Goal: Information Seeking & Learning: Learn about a topic

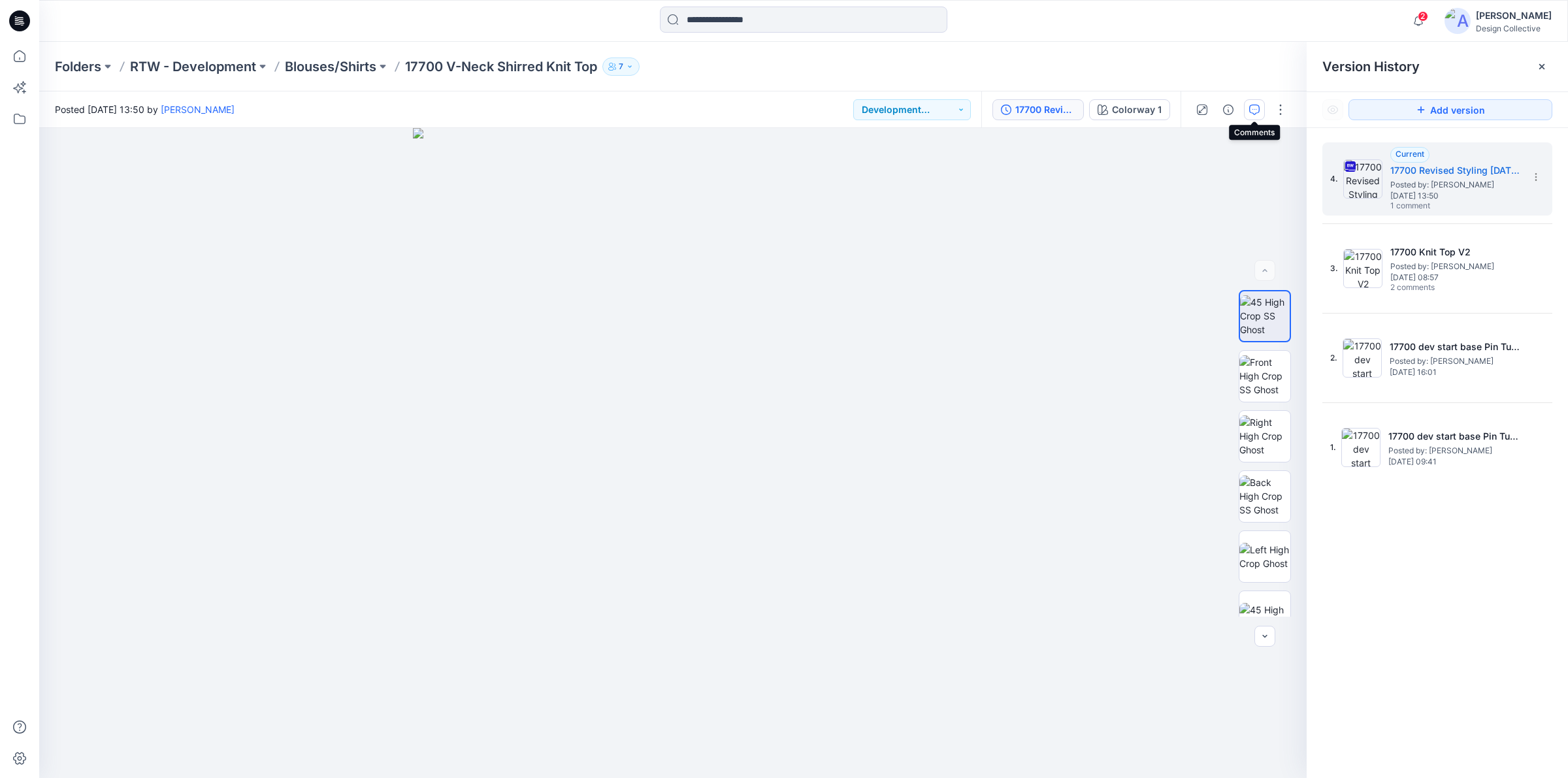
click at [1253, 108] on icon "button" at bounding box center [1254, 110] width 10 height 10
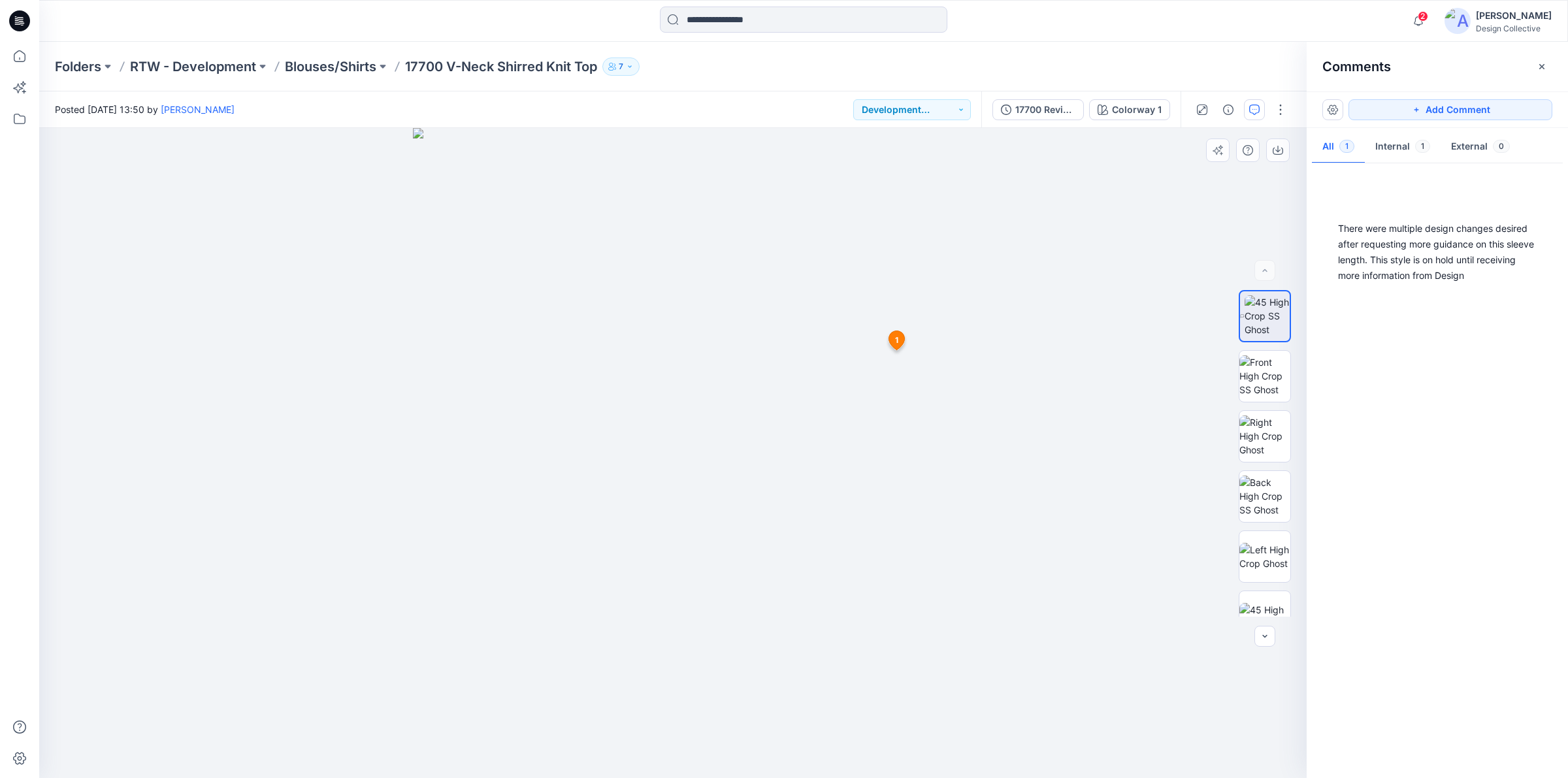
click at [893, 342] on icon at bounding box center [897, 340] width 16 height 19
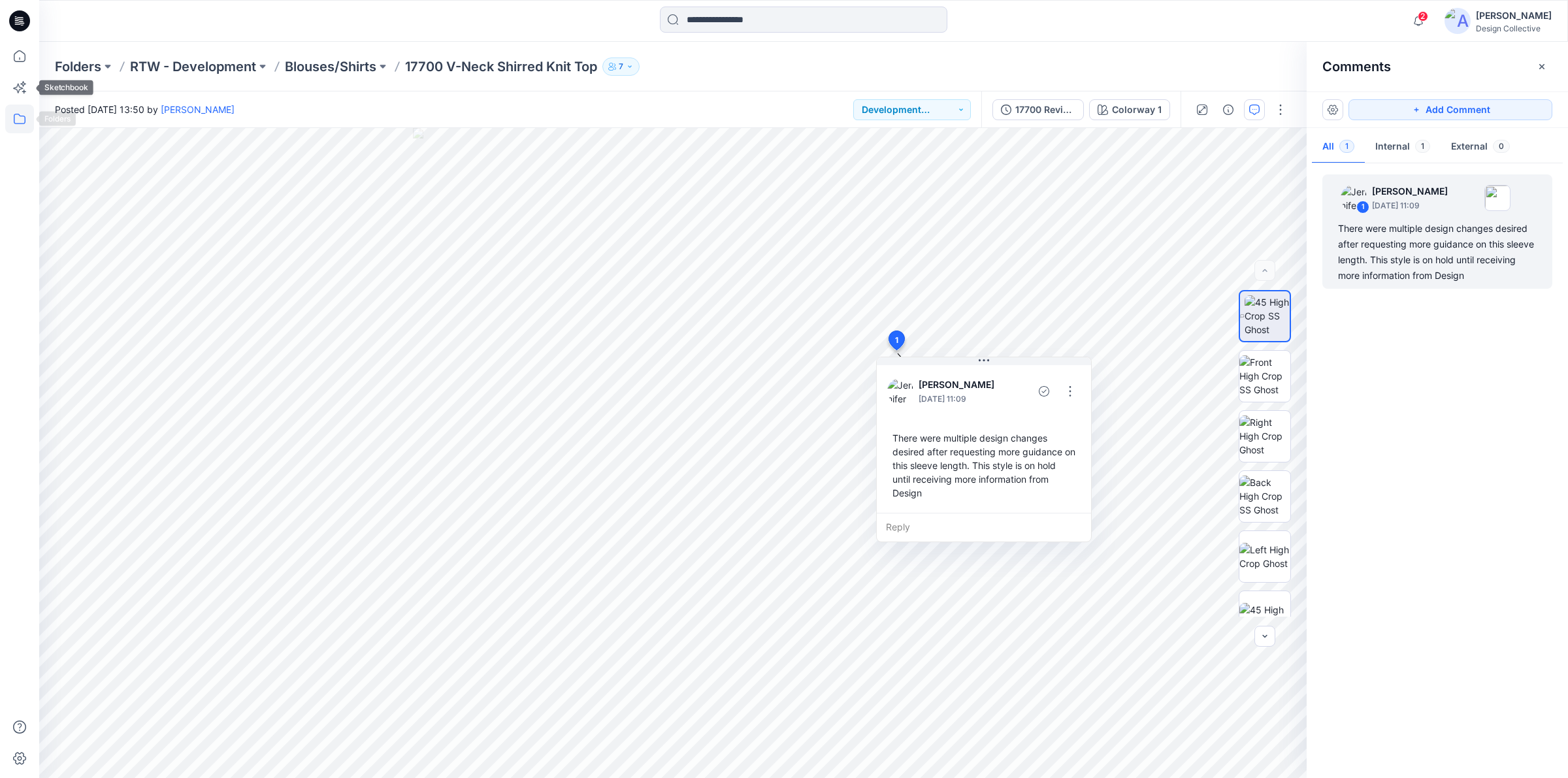
click at [15, 118] on icon at bounding box center [20, 119] width 29 height 29
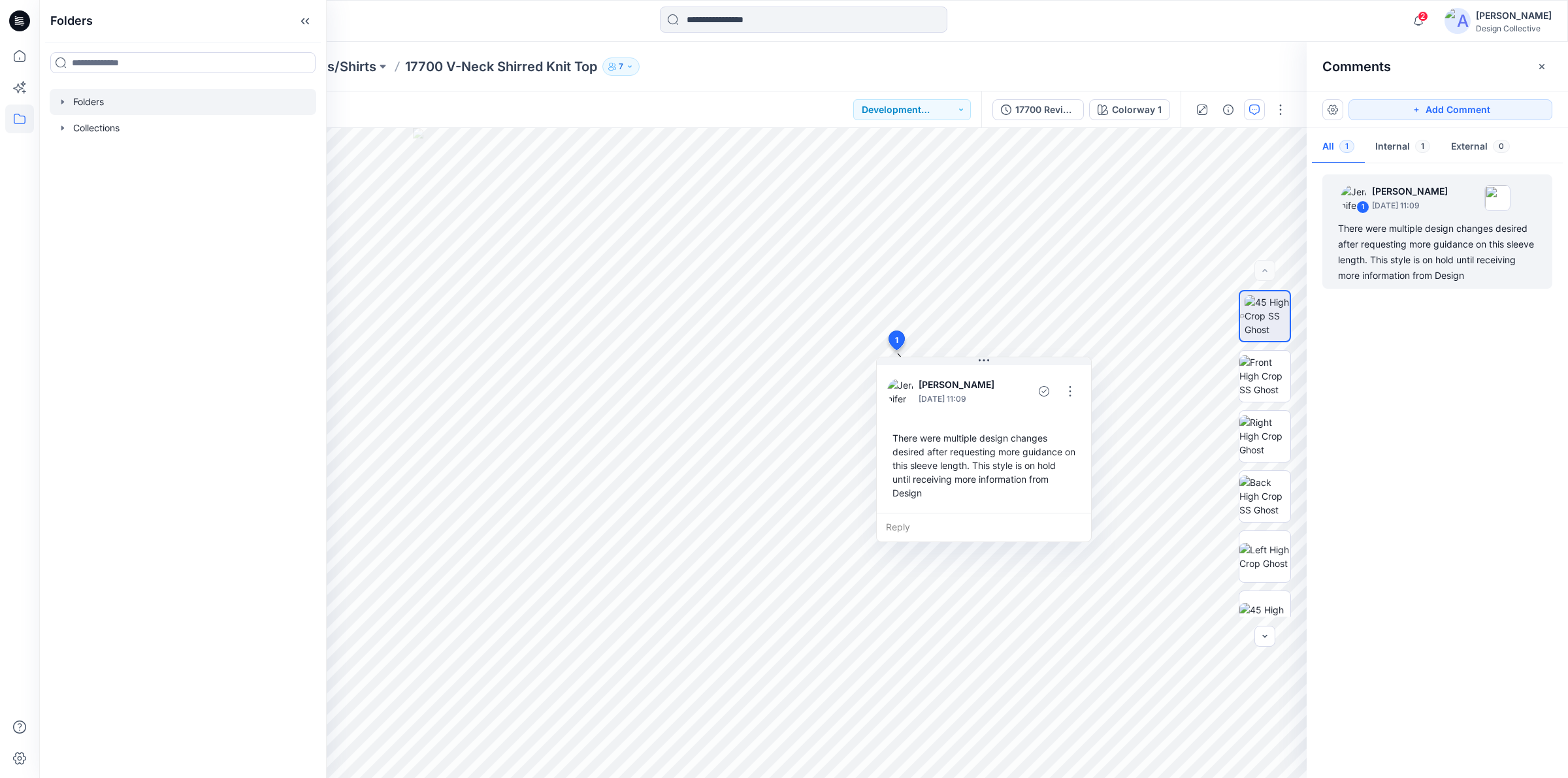
click at [59, 103] on icon "button" at bounding box center [63, 102] width 10 height 10
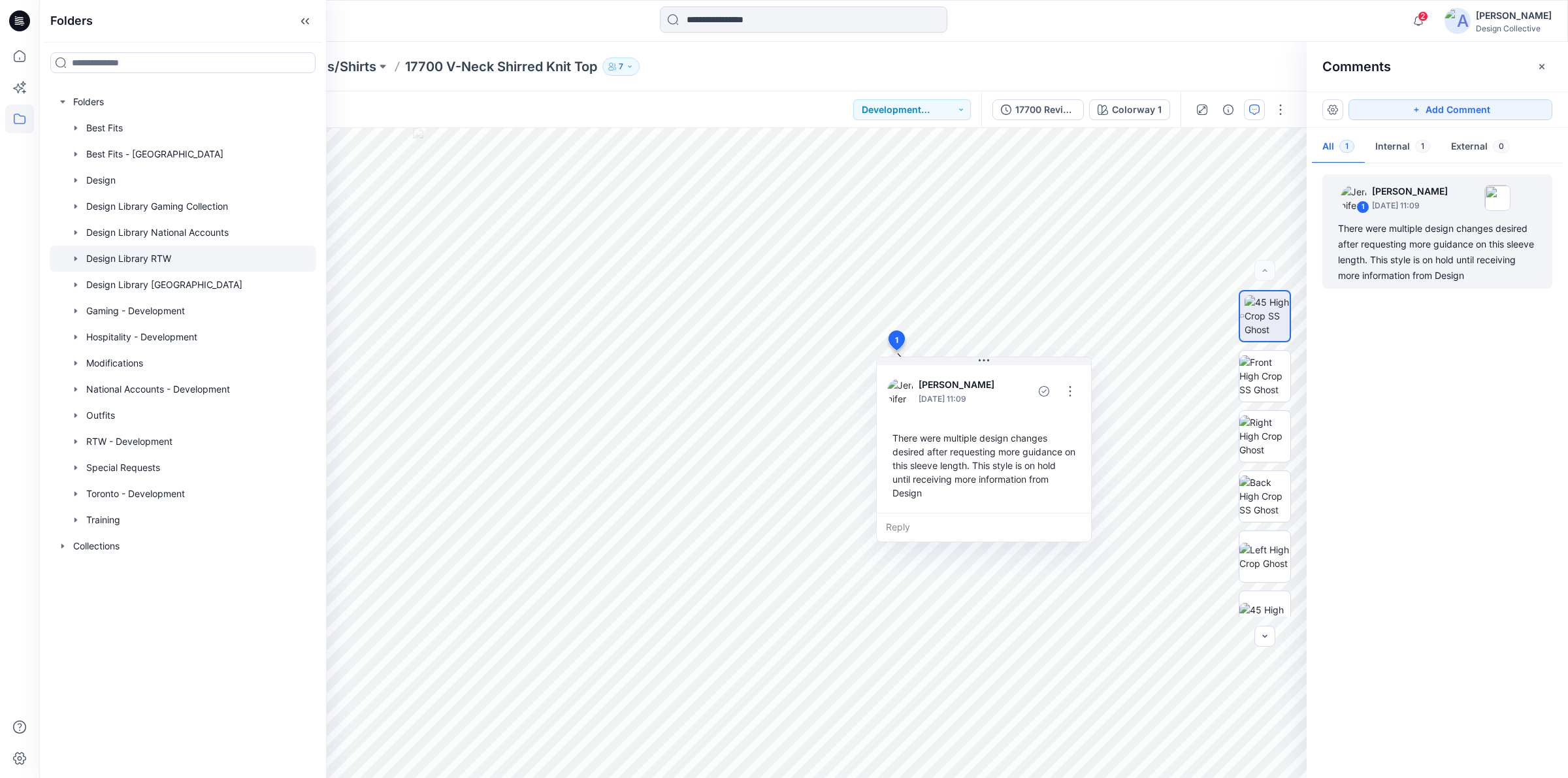
click at [105, 256] on div at bounding box center [183, 258] width 266 height 26
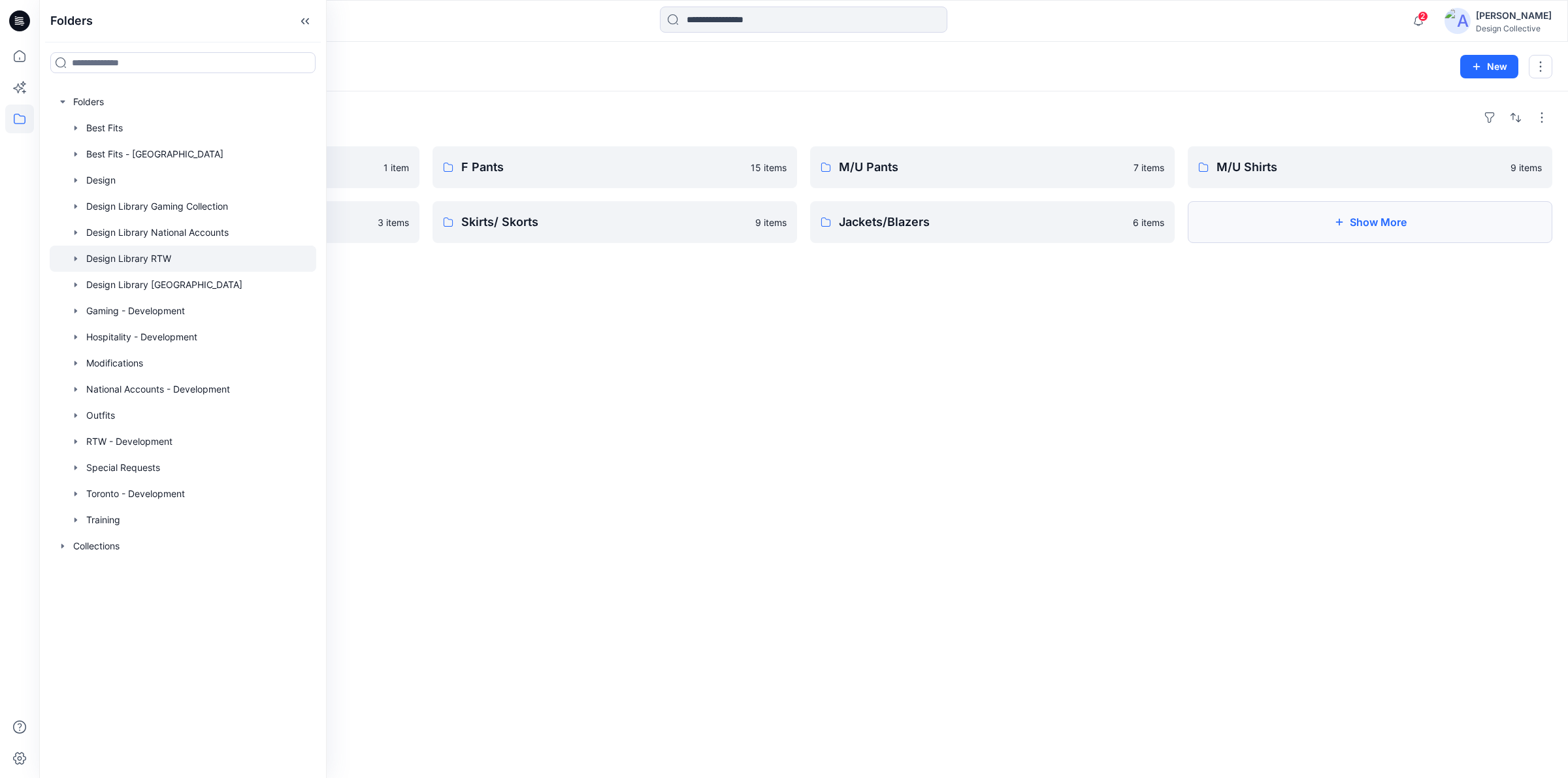
click at [1450, 221] on button "Show More" at bounding box center [1370, 222] width 365 height 42
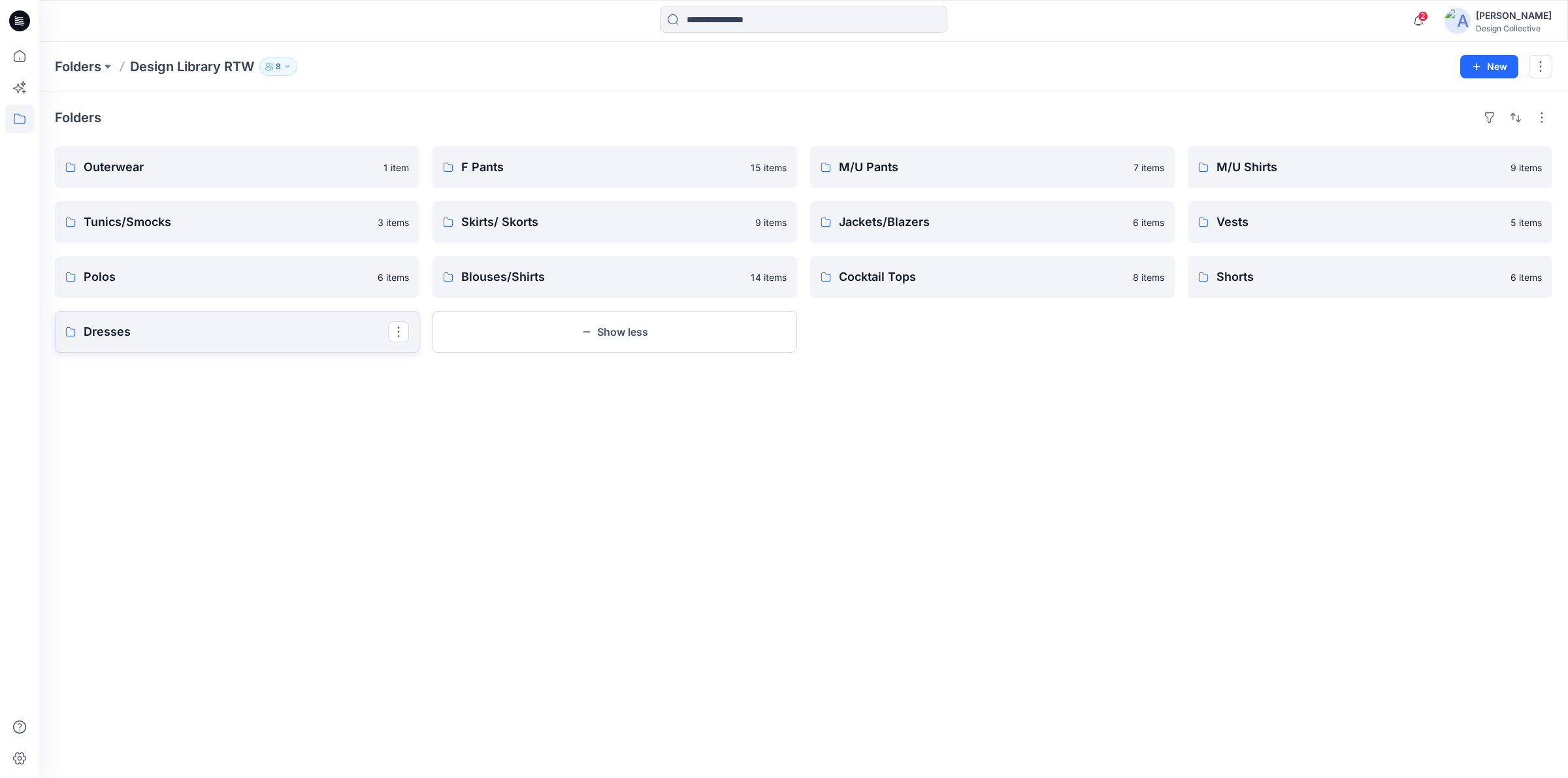
click at [201, 320] on link "Dresses" at bounding box center [237, 332] width 365 height 42
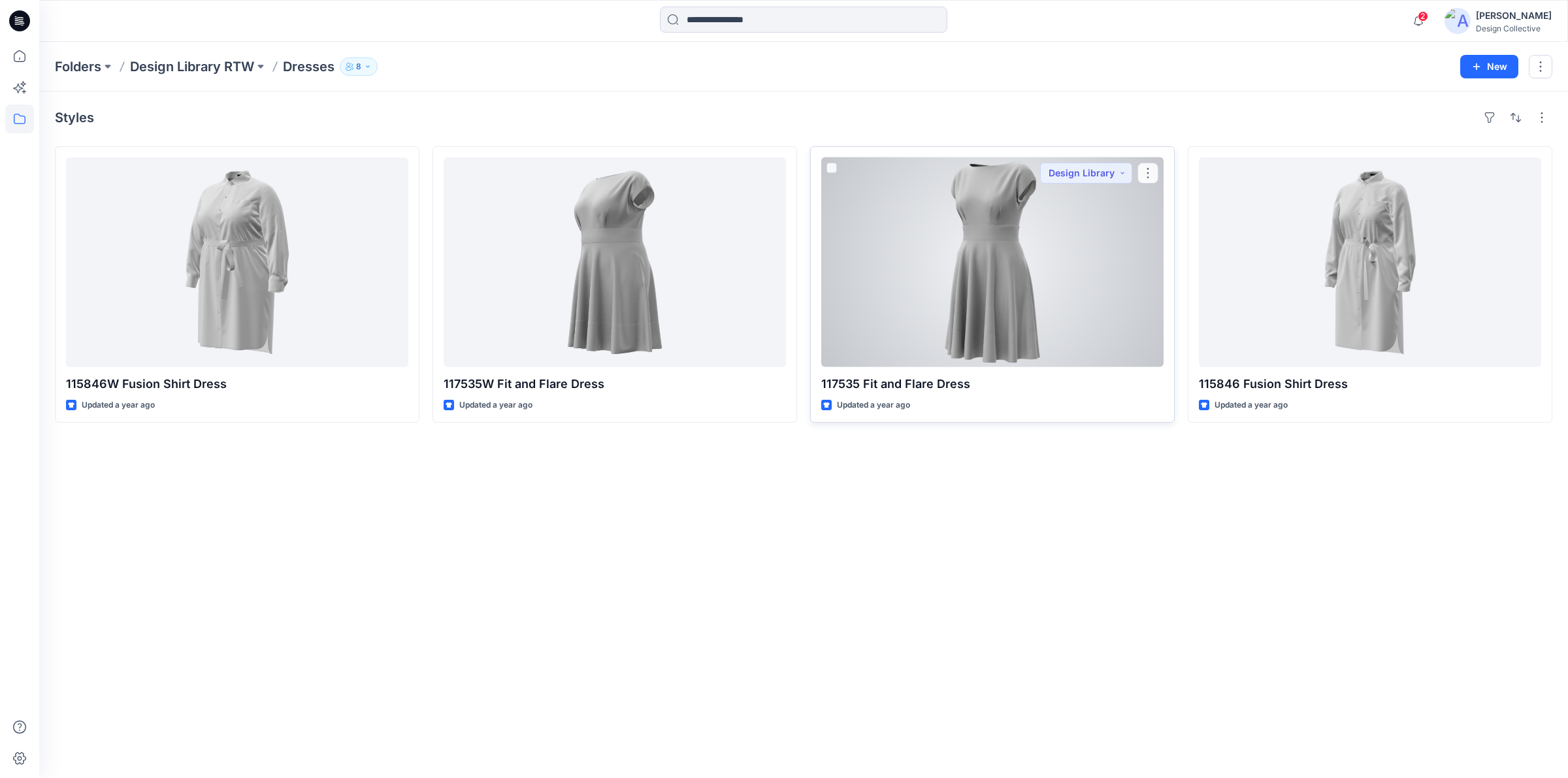
click at [986, 256] on div at bounding box center [993, 262] width 342 height 210
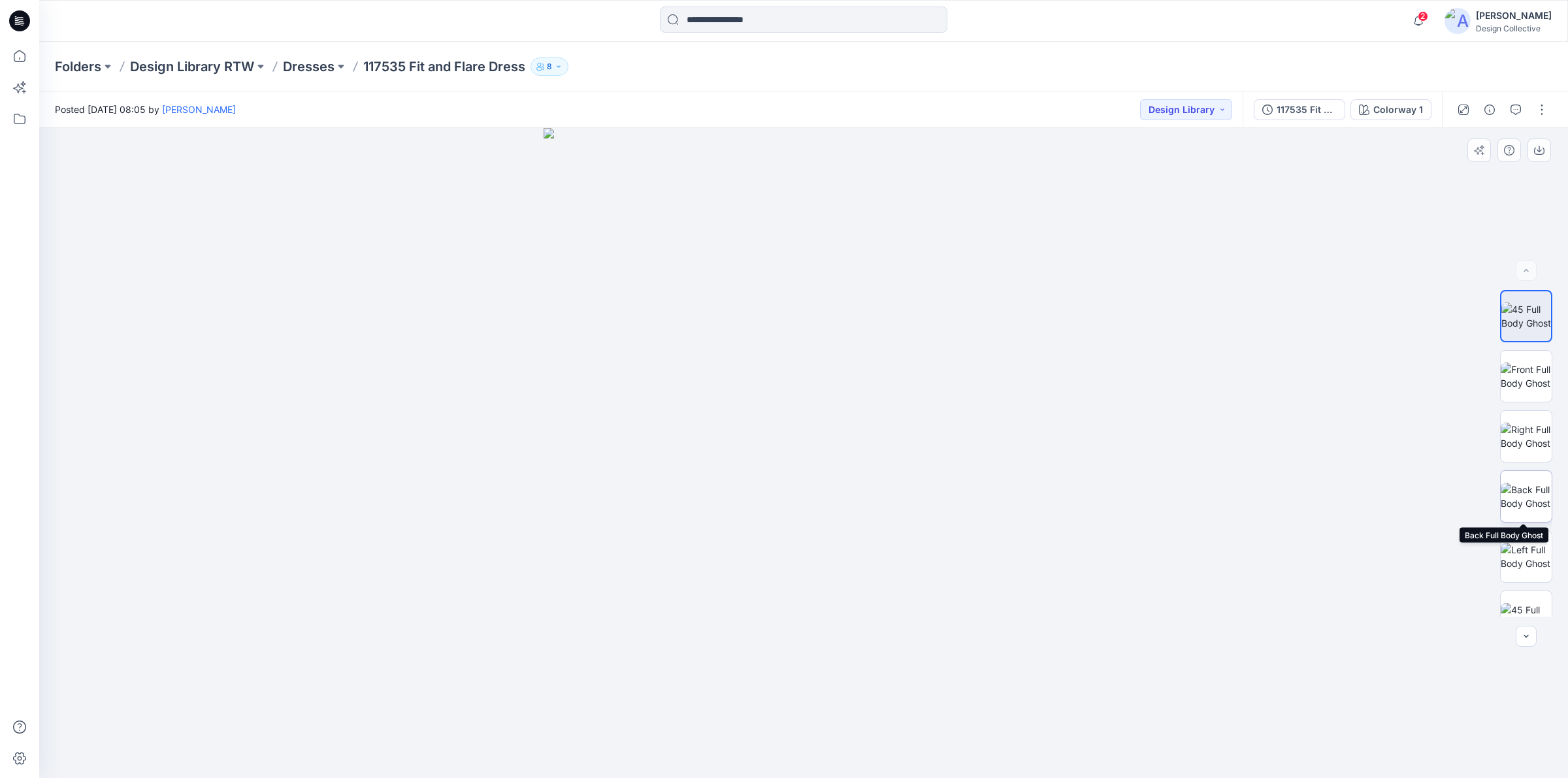
click at [1516, 503] on img at bounding box center [1526, 497] width 51 height 28
click at [176, 72] on p "Design Library RTW" at bounding box center [192, 67] width 124 height 18
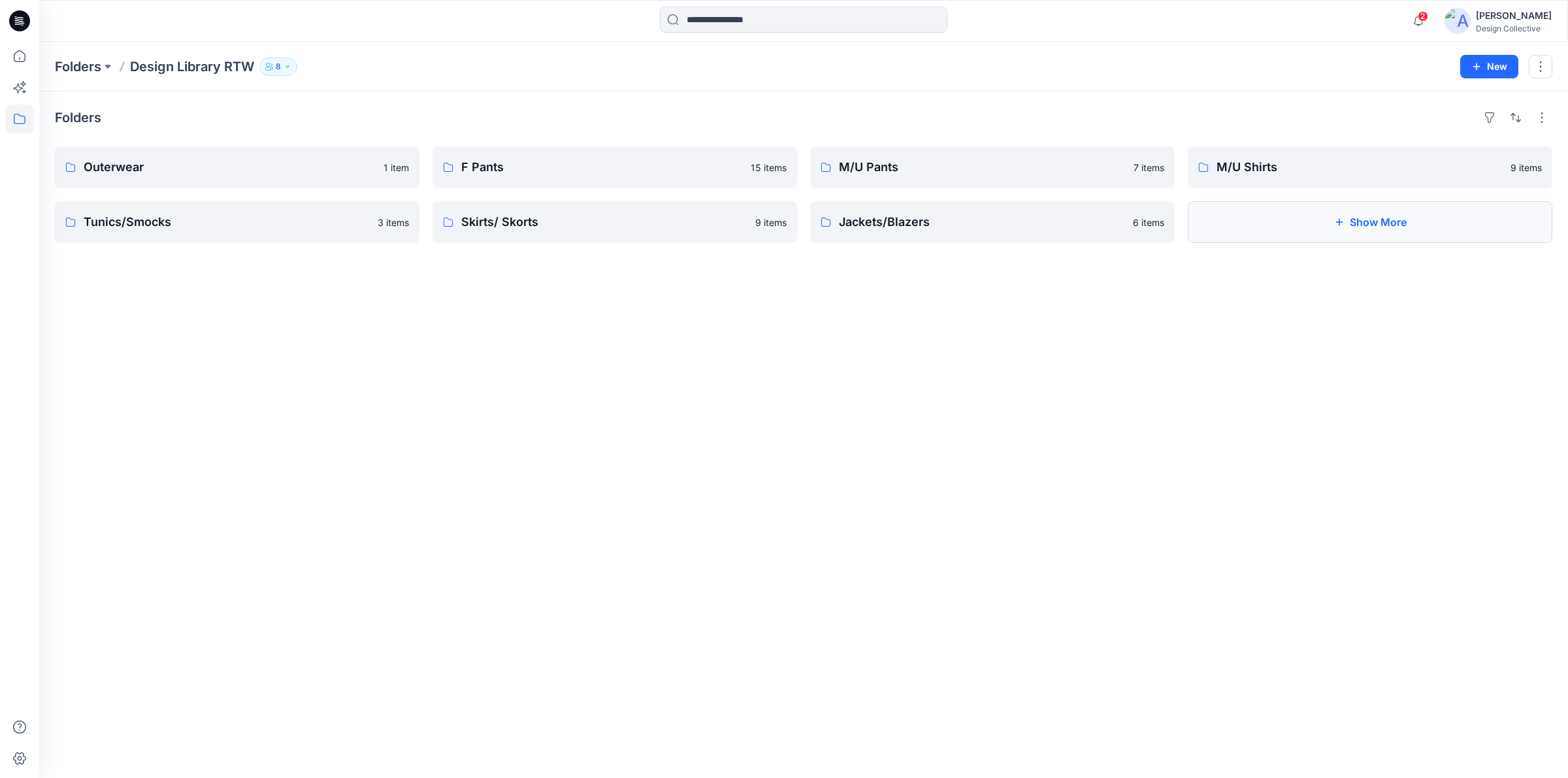
click at [1354, 220] on button "Show More" at bounding box center [1370, 222] width 365 height 42
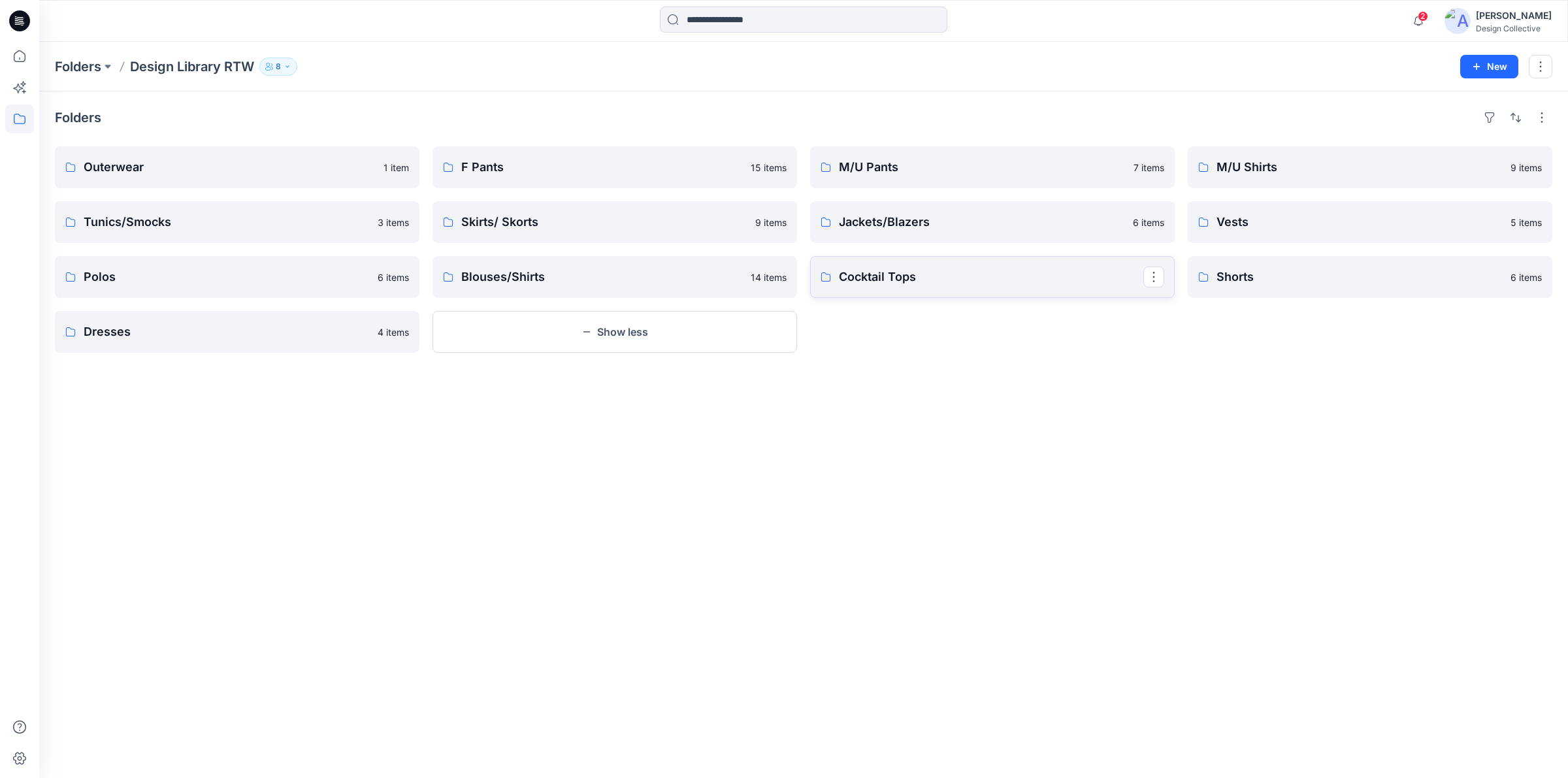
click at [917, 291] on link "Cocktail Tops" at bounding box center [993, 277] width 365 height 42
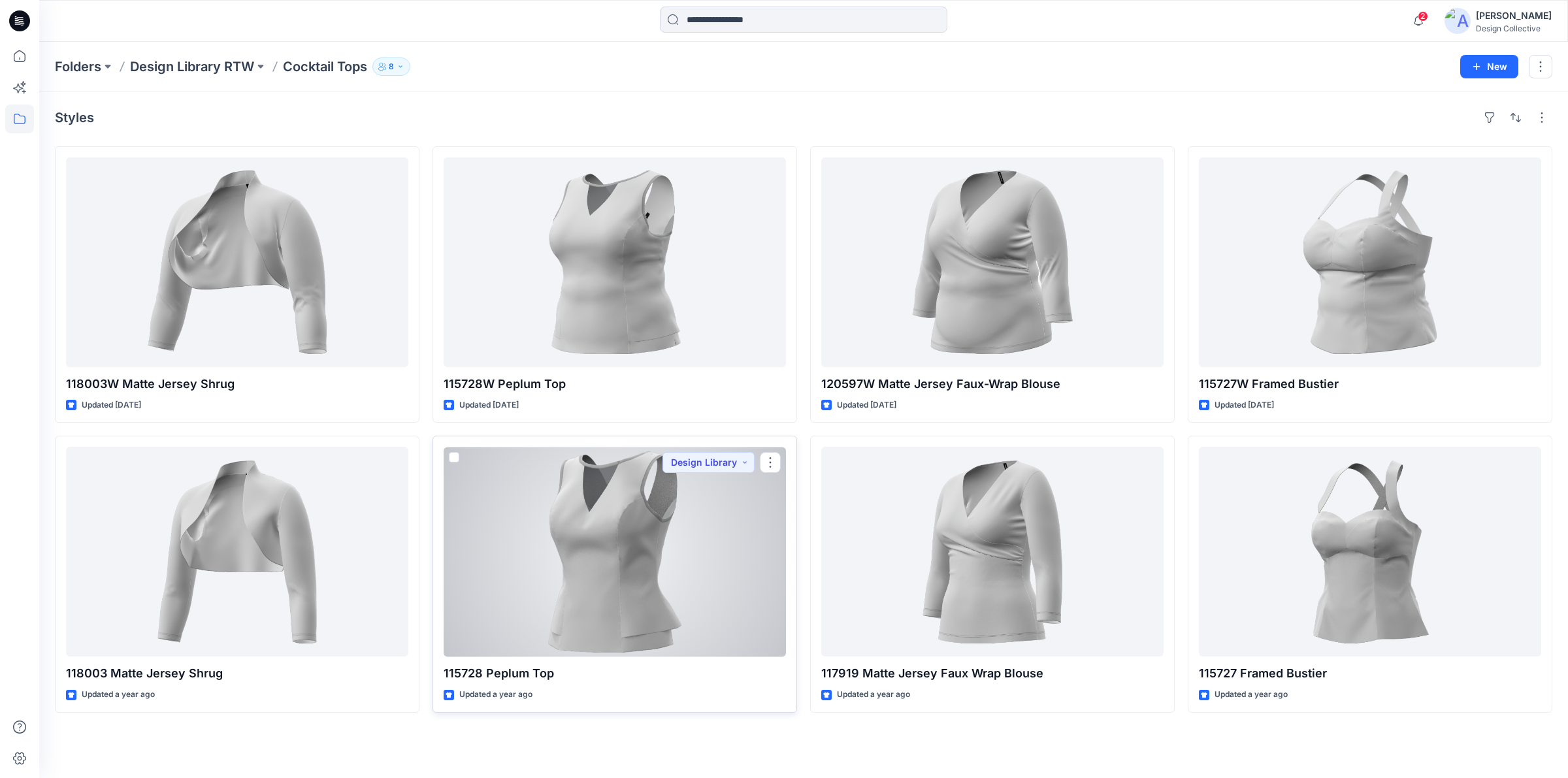
click at [659, 568] on div at bounding box center [615, 552] width 342 height 210
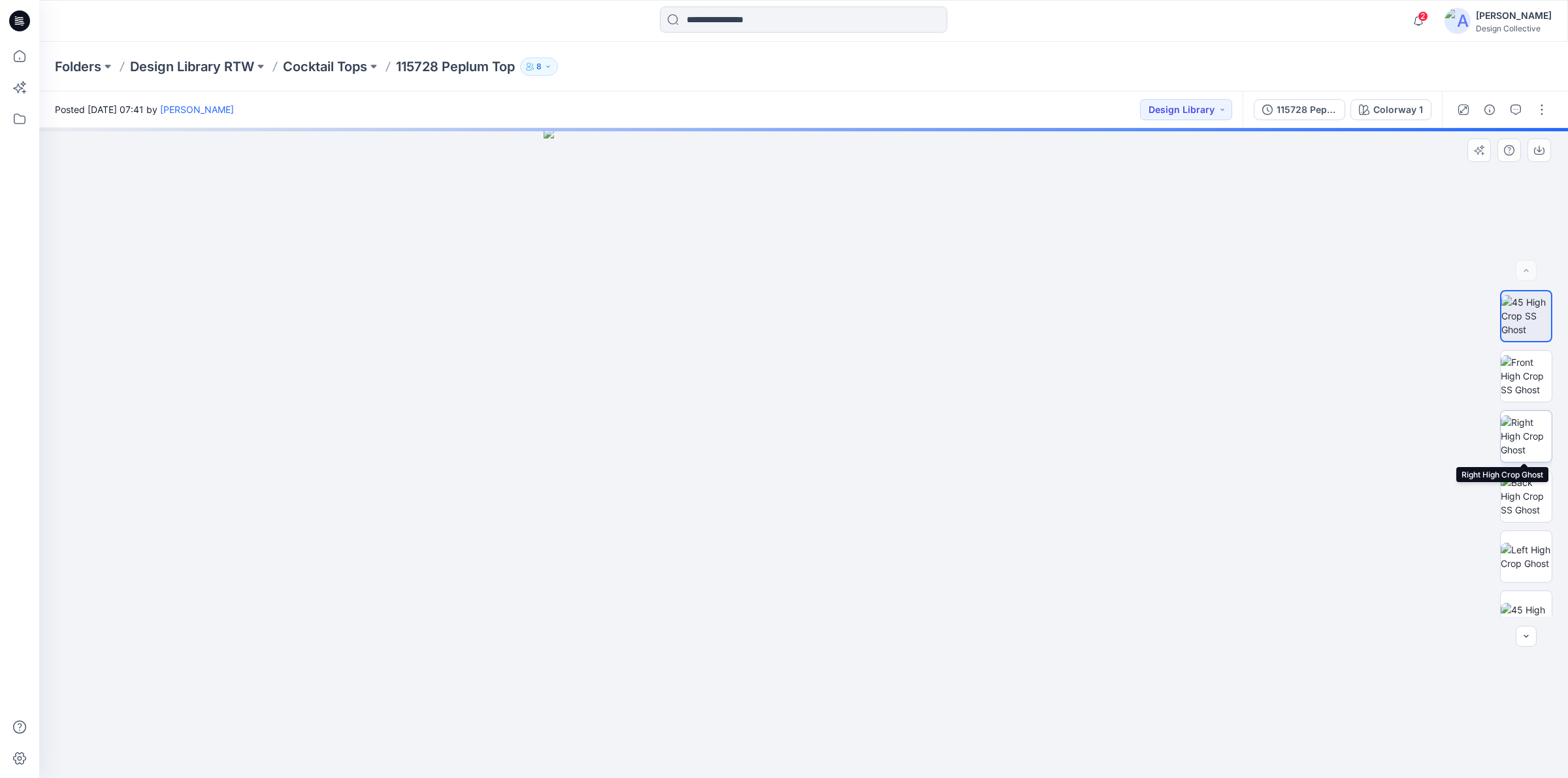
click at [1537, 435] on img at bounding box center [1526, 436] width 51 height 41
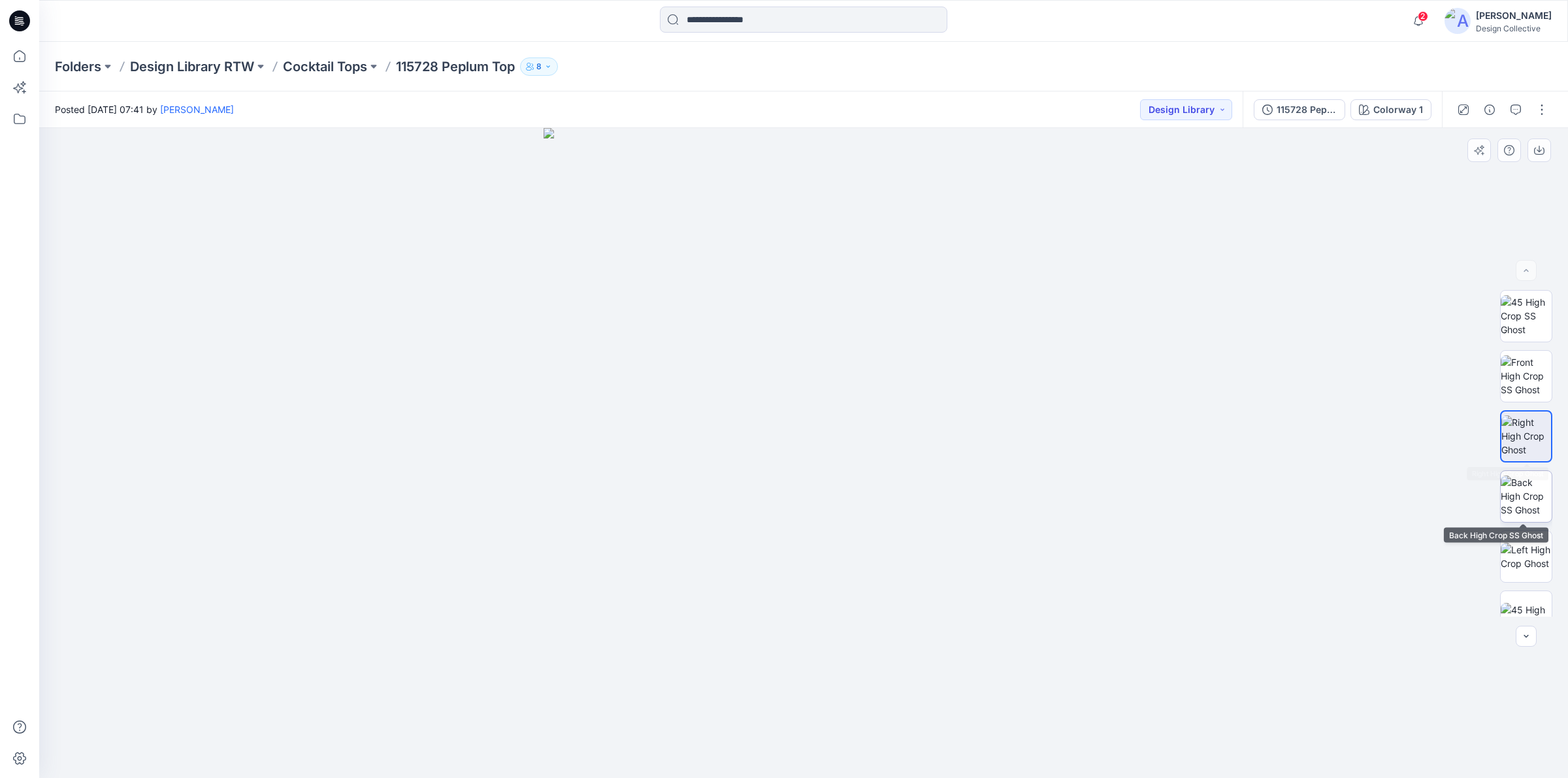
click at [1523, 492] on img at bounding box center [1526, 496] width 51 height 41
click at [1527, 318] on img at bounding box center [1526, 316] width 51 height 41
click at [1513, 366] on img at bounding box center [1526, 376] width 51 height 41
